Goal: Information Seeking & Learning: Learn about a topic

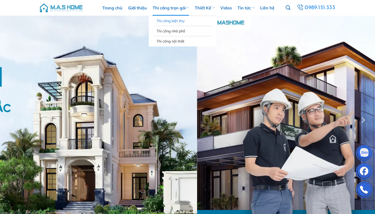
click at [172, 22] on link "Thi công biệt thự" at bounding box center [183, 21] width 52 height 10
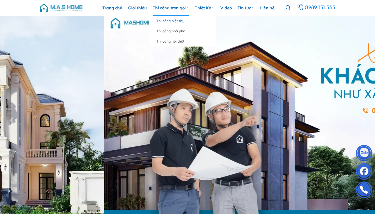
click at [172, 22] on link "Thi công biệt thự" at bounding box center [183, 21] width 52 height 10
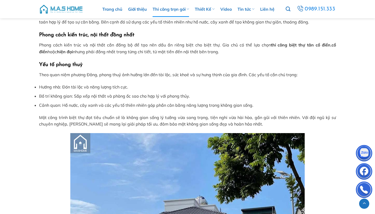
scroll to position [1033, 0]
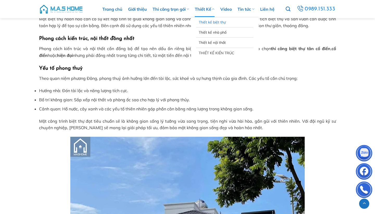
click at [203, 26] on link "Thiết kế biệt thự" at bounding box center [225, 22] width 52 height 10
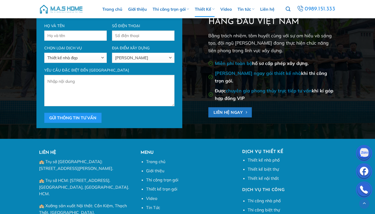
scroll to position [2974, 0]
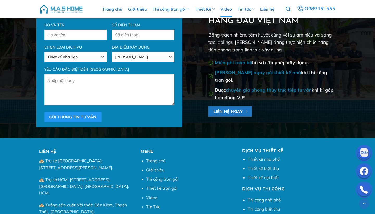
click at [229, 9] on link "Video" at bounding box center [225, 9] width 11 height 16
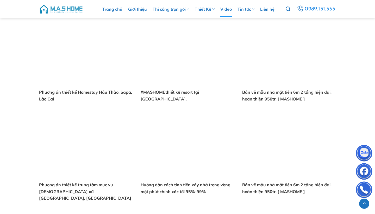
scroll to position [1091, 0]
